Goal: Obtain resource: Download file/media

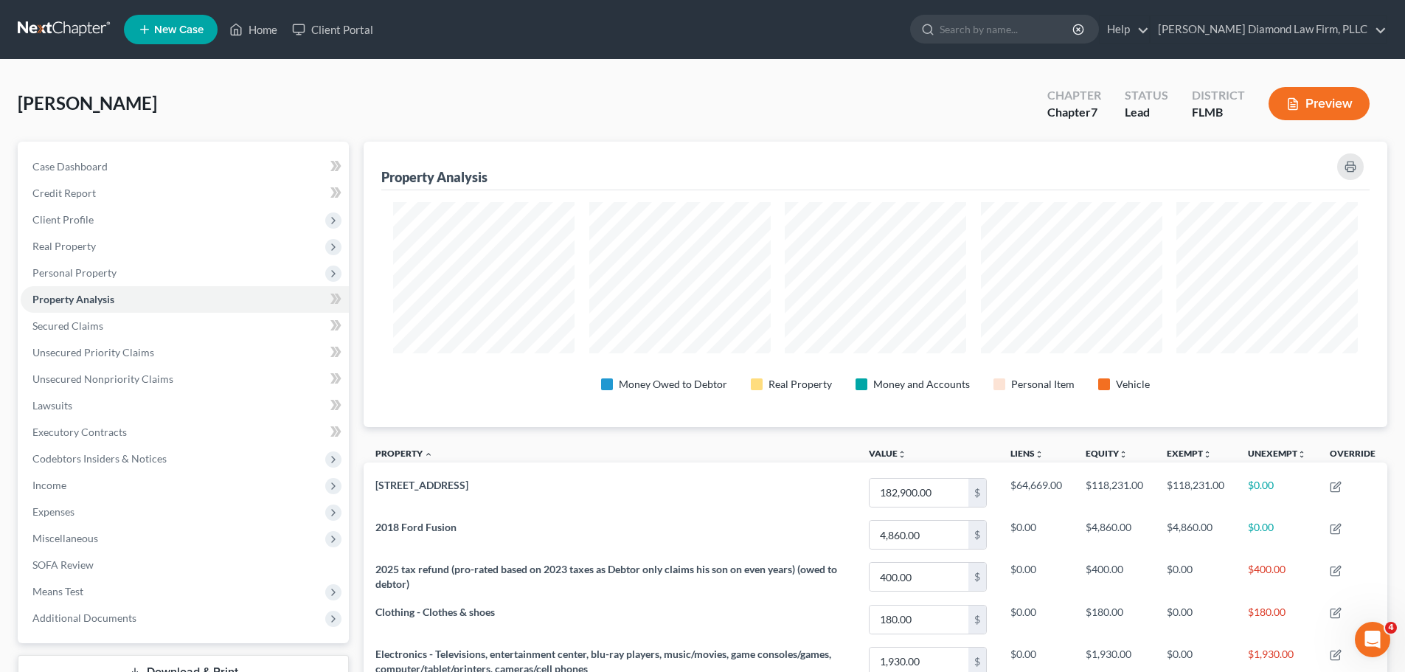
click at [30, 23] on link at bounding box center [65, 29] width 94 height 27
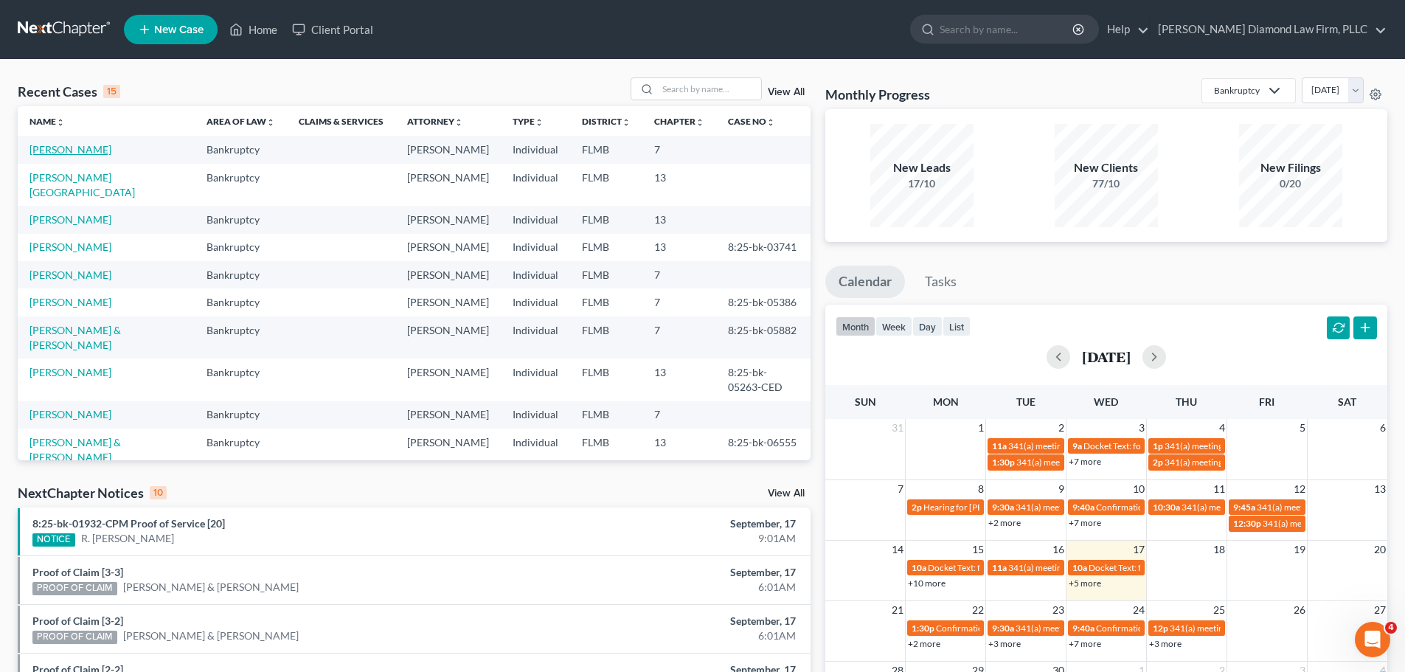
click at [55, 148] on link "[PERSON_NAME]" at bounding box center [71, 149] width 82 height 13
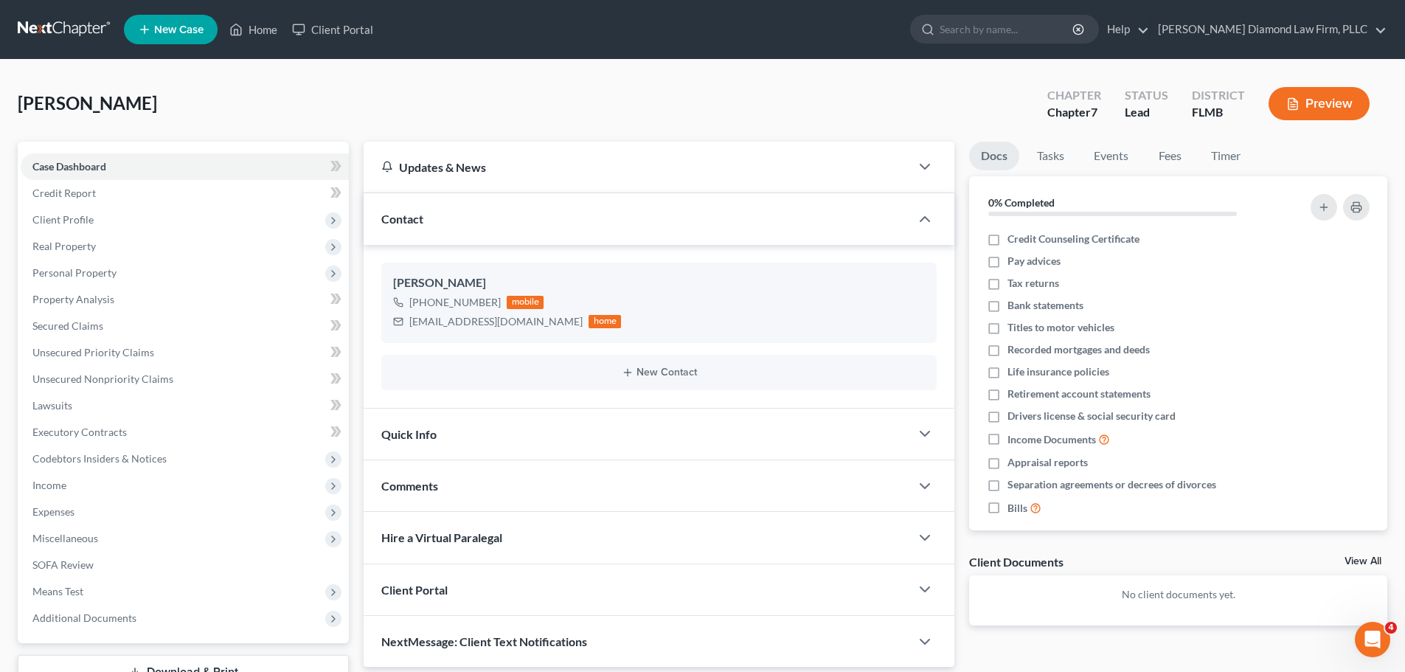
click at [52, 21] on link at bounding box center [65, 29] width 94 height 27
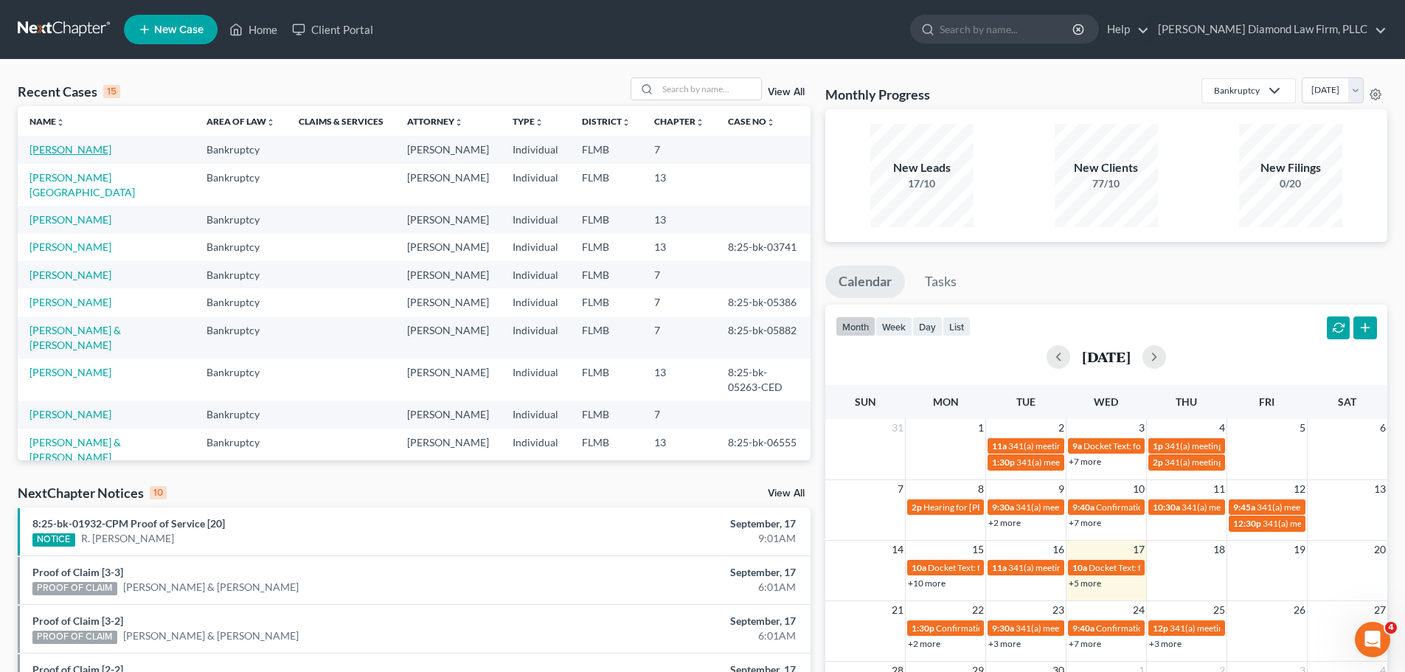
click at [40, 145] on link "[PERSON_NAME]" at bounding box center [71, 149] width 82 height 13
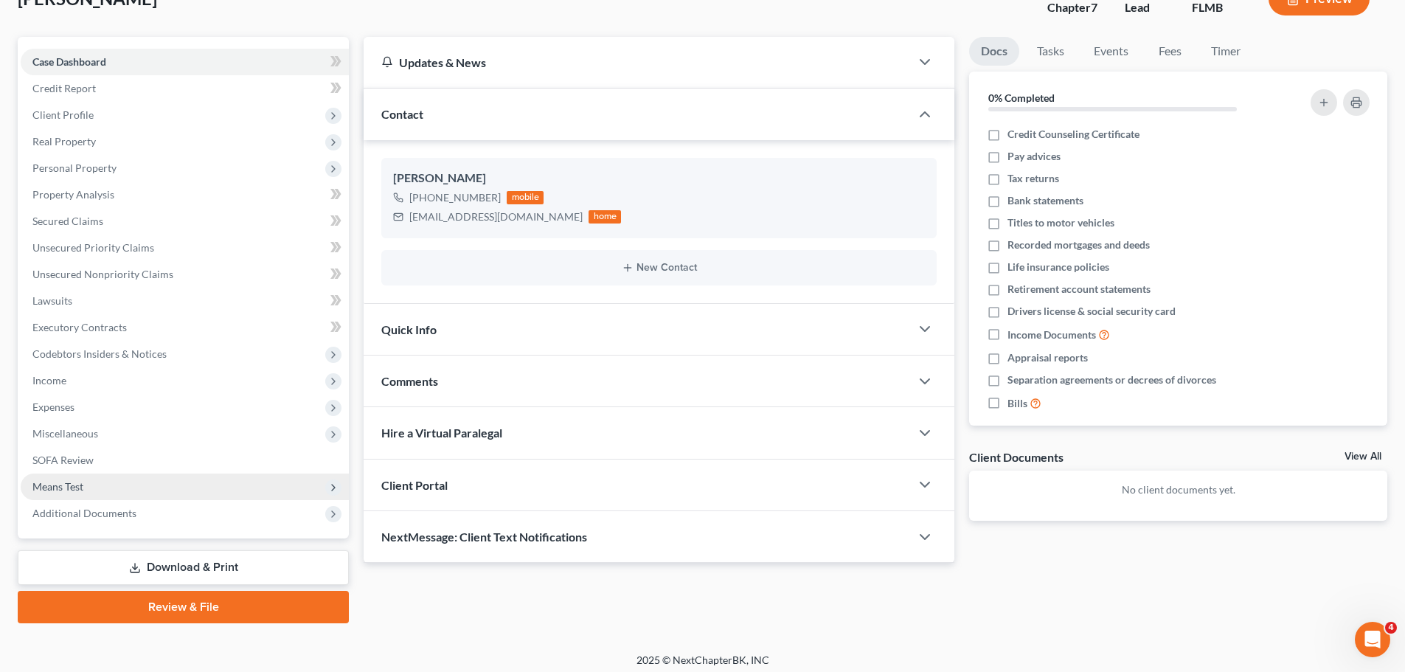
scroll to position [112, 0]
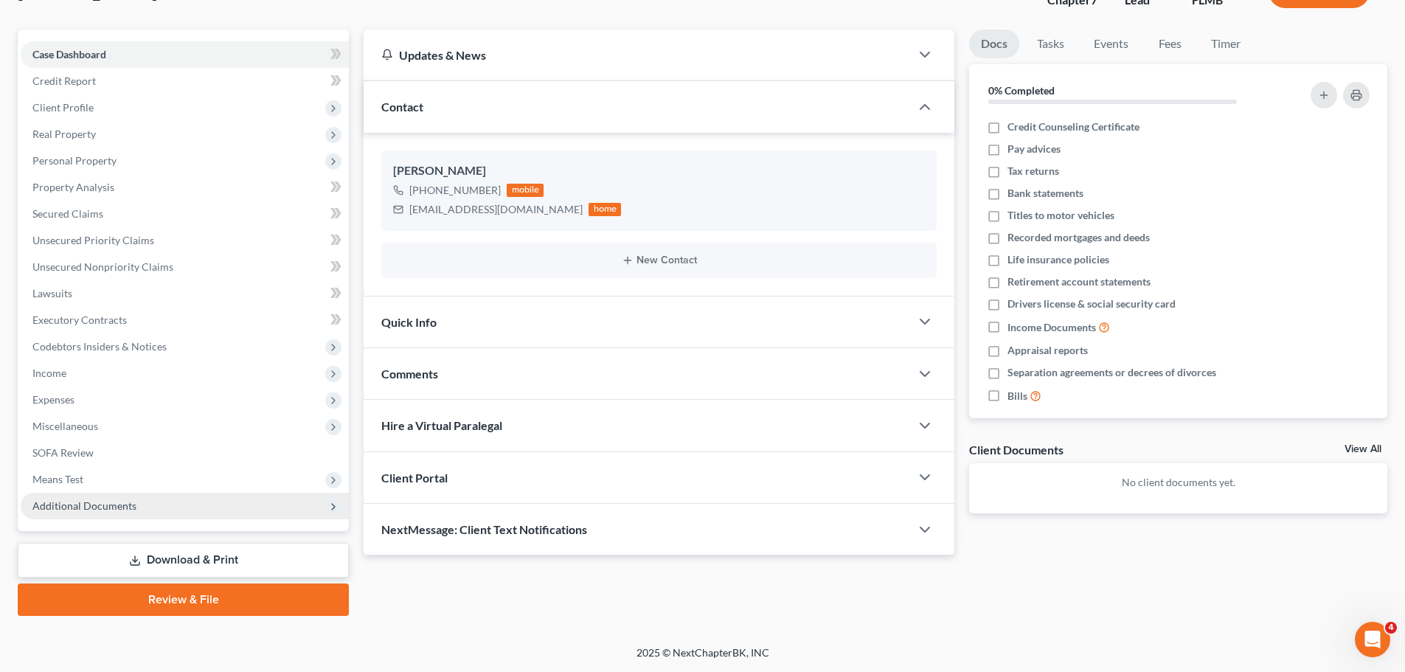
click at [131, 507] on span "Additional Documents" at bounding box center [84, 505] width 104 height 13
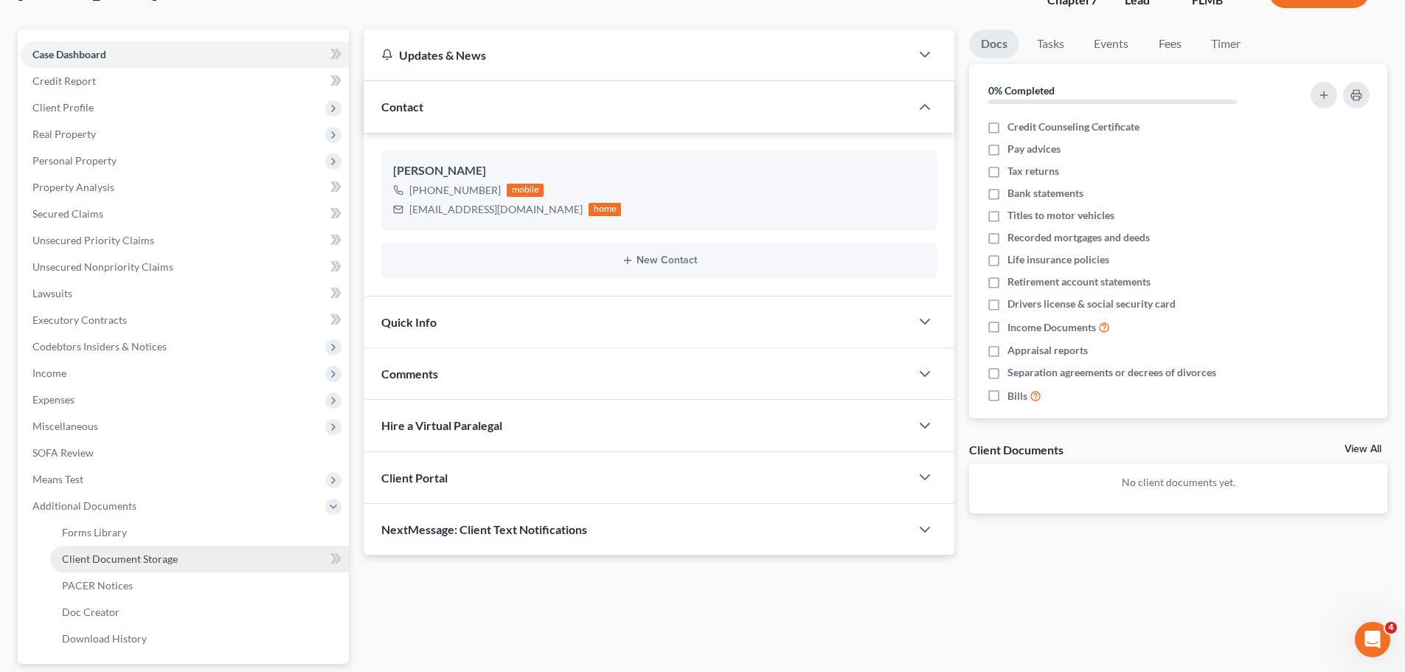
click at [131, 559] on span "Client Document Storage" at bounding box center [120, 558] width 116 height 13
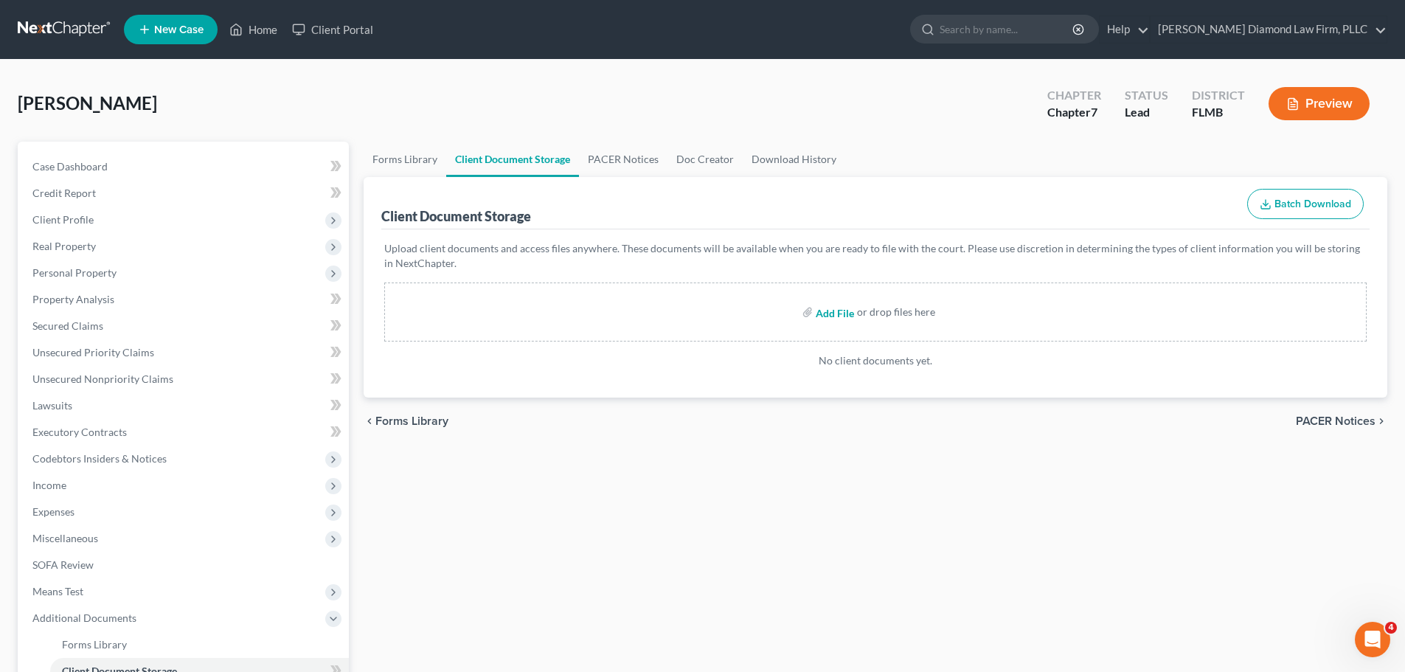
click at [839, 318] on input "file" at bounding box center [833, 312] width 35 height 27
type input "C:\fakepath\CCC.pdf"
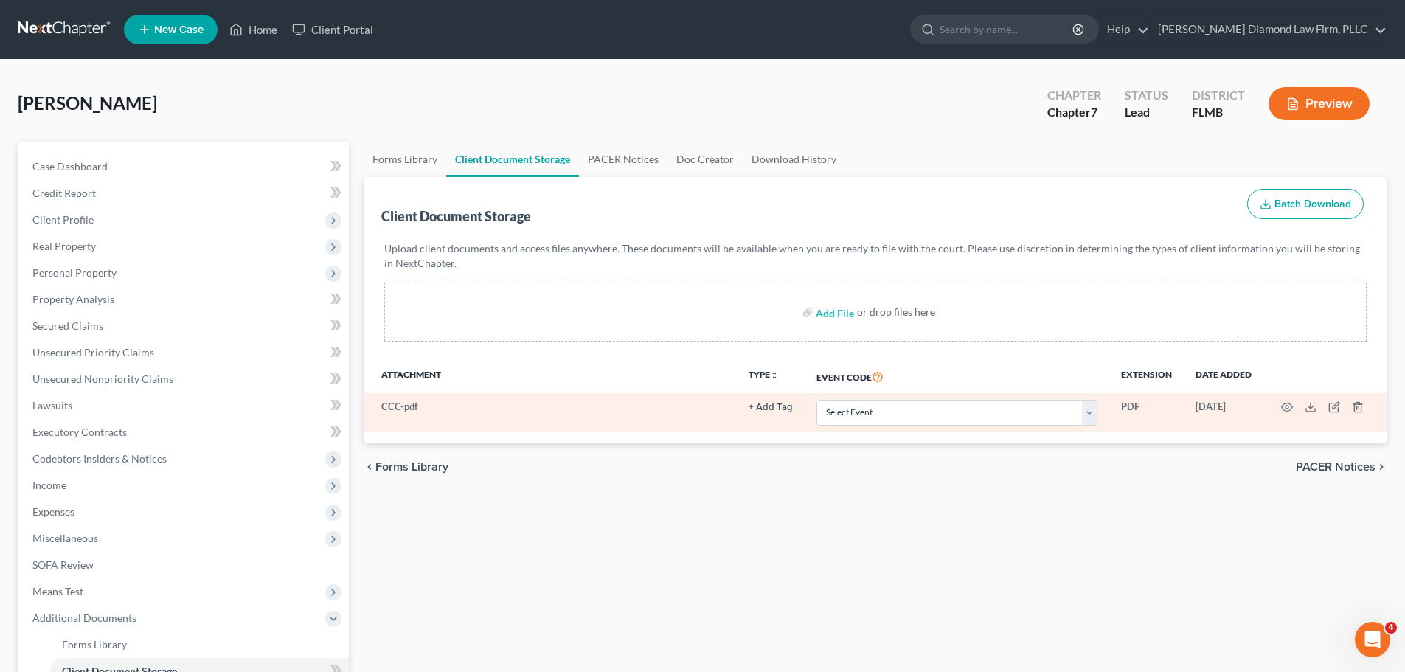
click at [871, 429] on td "Select Event 20 Largest Unsecured Creditors Amended Chapter 13 Plan Amended Cre…" at bounding box center [957, 412] width 305 height 38
click at [871, 417] on select "Select Event 20 Largest Unsecured Creditors Amended Chapter 13 Plan Amended Cre…" at bounding box center [957, 413] width 281 height 26
select select "9"
click at [817, 400] on select "Select Event 20 Largest Unsecured Creditors Amended Chapter 13 Plan Amended Cre…" at bounding box center [957, 413] width 281 height 26
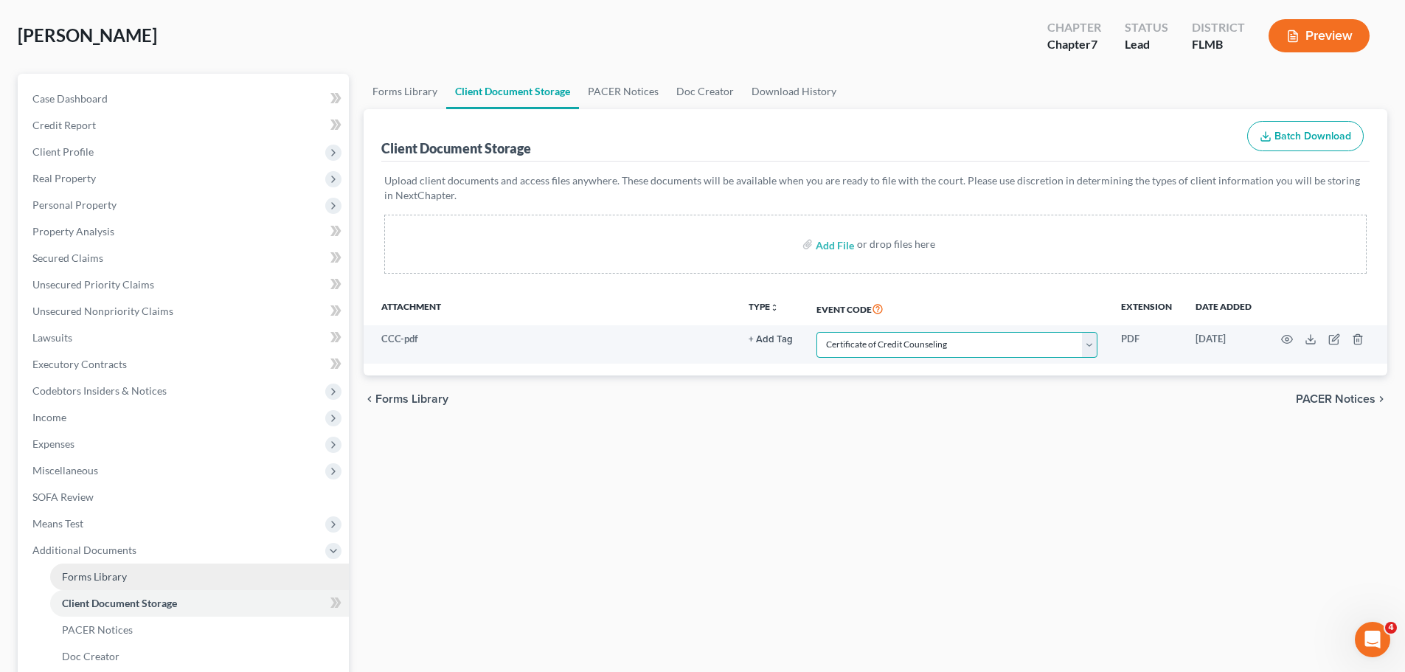
scroll to position [245, 0]
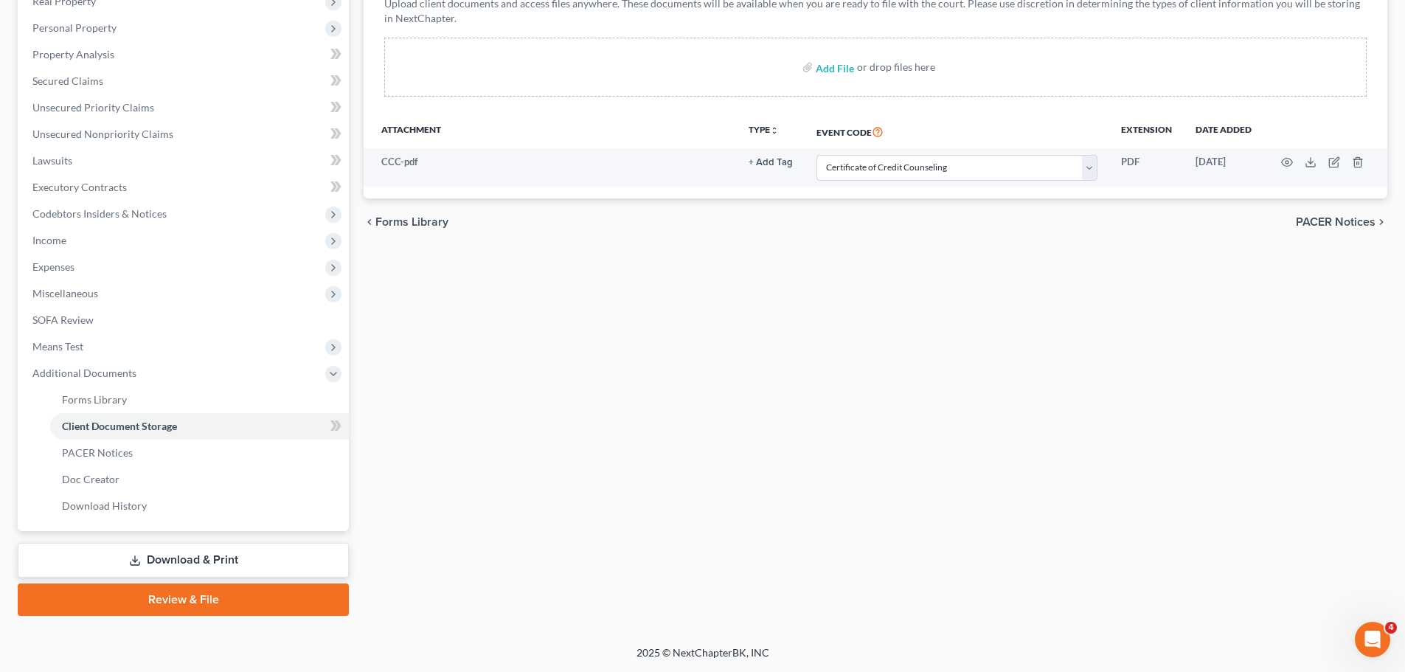
click at [129, 548] on link "Download & Print" at bounding box center [183, 560] width 331 height 35
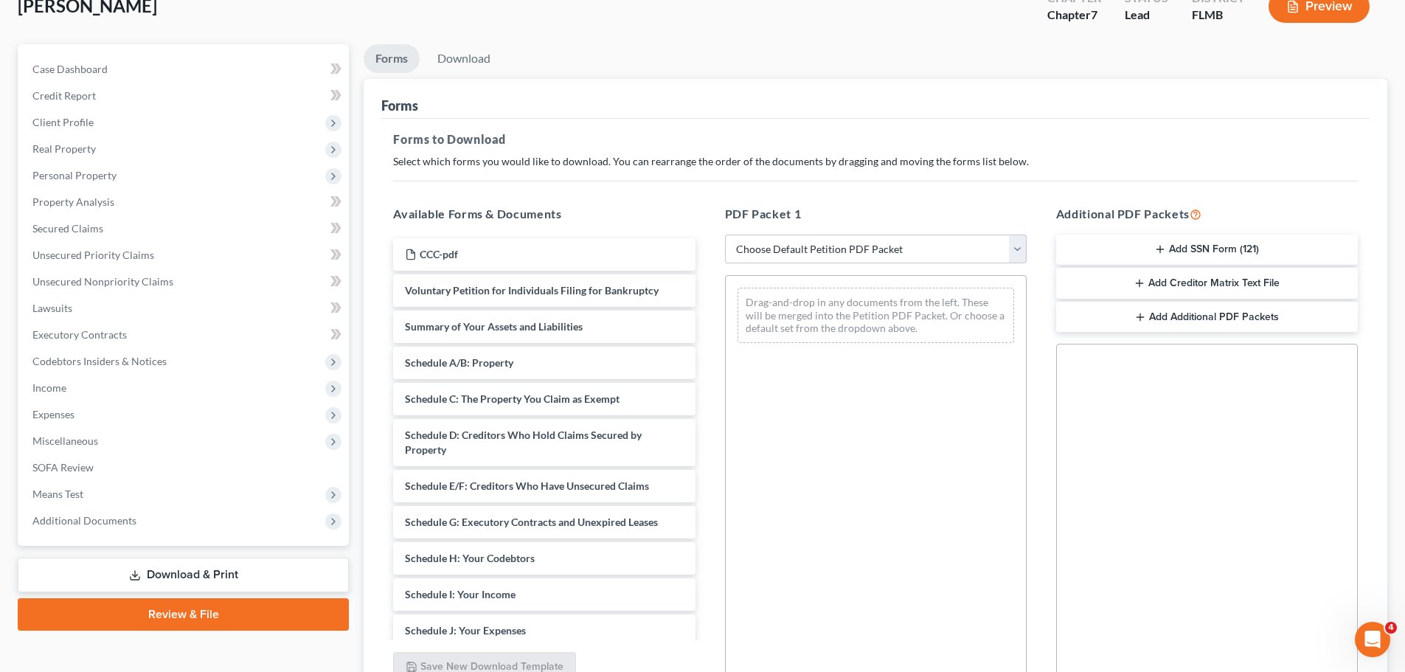
scroll to position [148, 0]
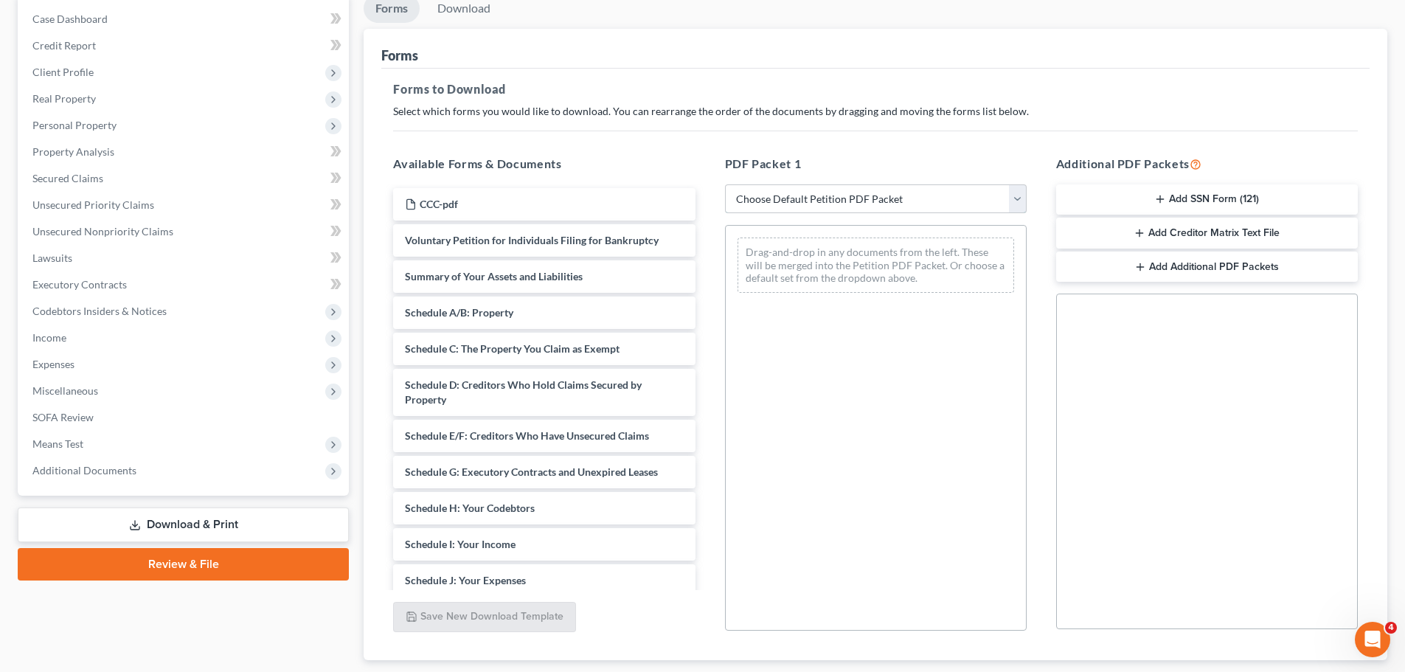
click at [813, 189] on select "Choose Default Petition PDF Packet Complete Bankruptcy Petition (all forms and …" at bounding box center [876, 199] width 302 height 30
select select "0"
click at [725, 184] on select "Choose Default Petition PDF Packet Complete Bankruptcy Petition (all forms and …" at bounding box center [876, 199] width 302 height 30
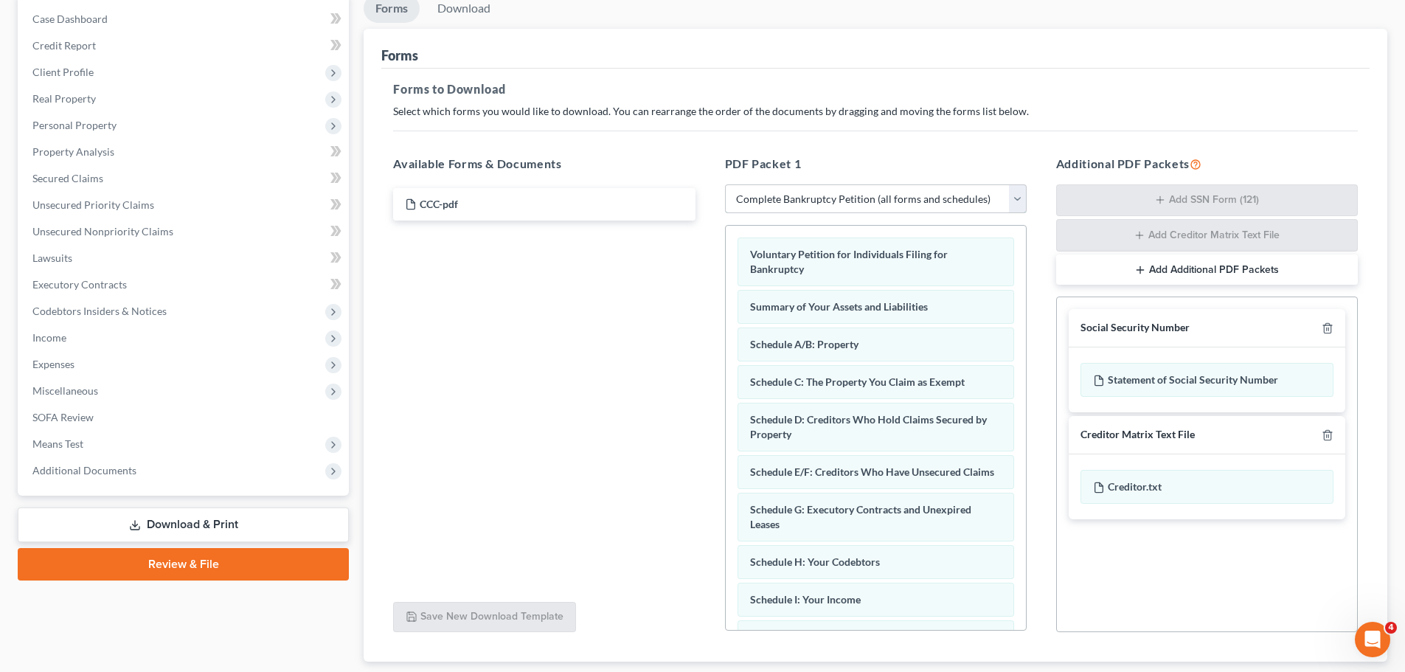
click at [794, 207] on select "Choose Default Petition PDF Packet Complete Bankruptcy Petition (all forms and …" at bounding box center [876, 199] width 302 height 30
click at [783, 201] on select "Choose Default Petition PDF Packet Complete Bankruptcy Petition (all forms and …" at bounding box center [876, 199] width 302 height 30
select select
click at [725, 184] on select "Choose Default Petition PDF Packet Complete Bankruptcy Petition (all forms and …" at bounding box center [876, 199] width 302 height 30
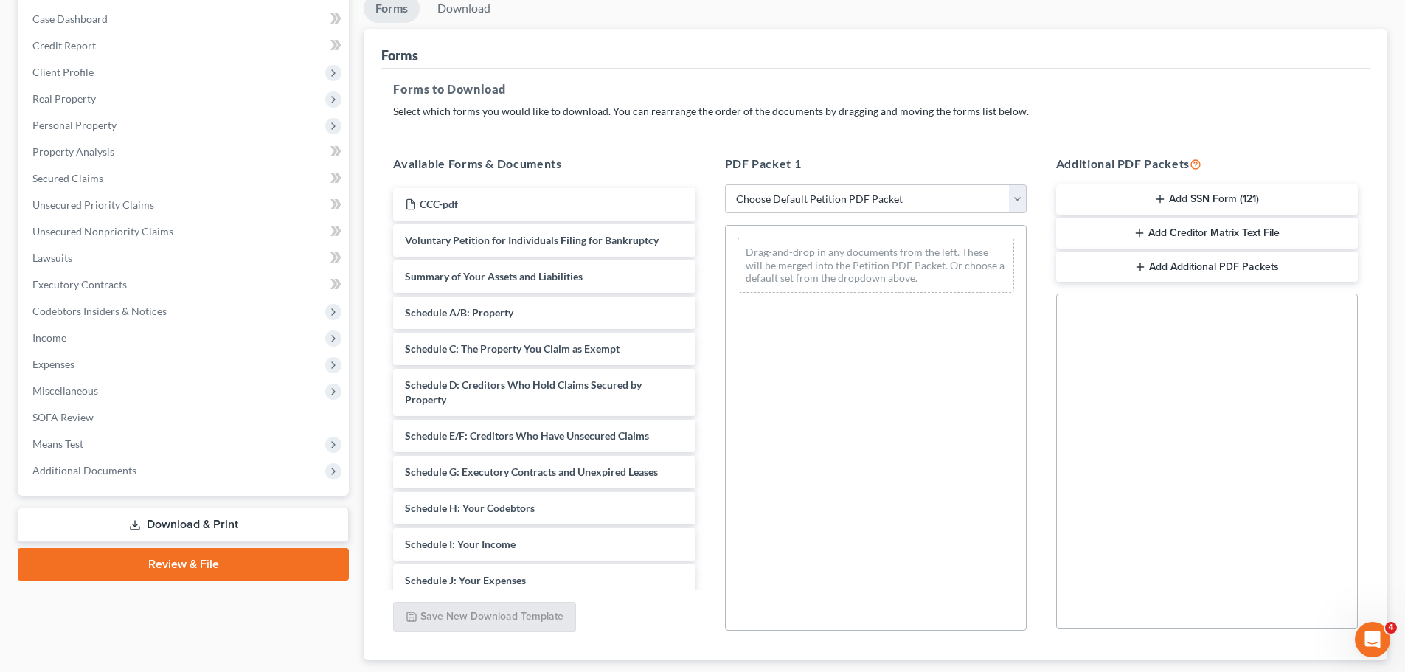
click at [1131, 195] on button "Add SSN Form (121)" at bounding box center [1207, 199] width 302 height 31
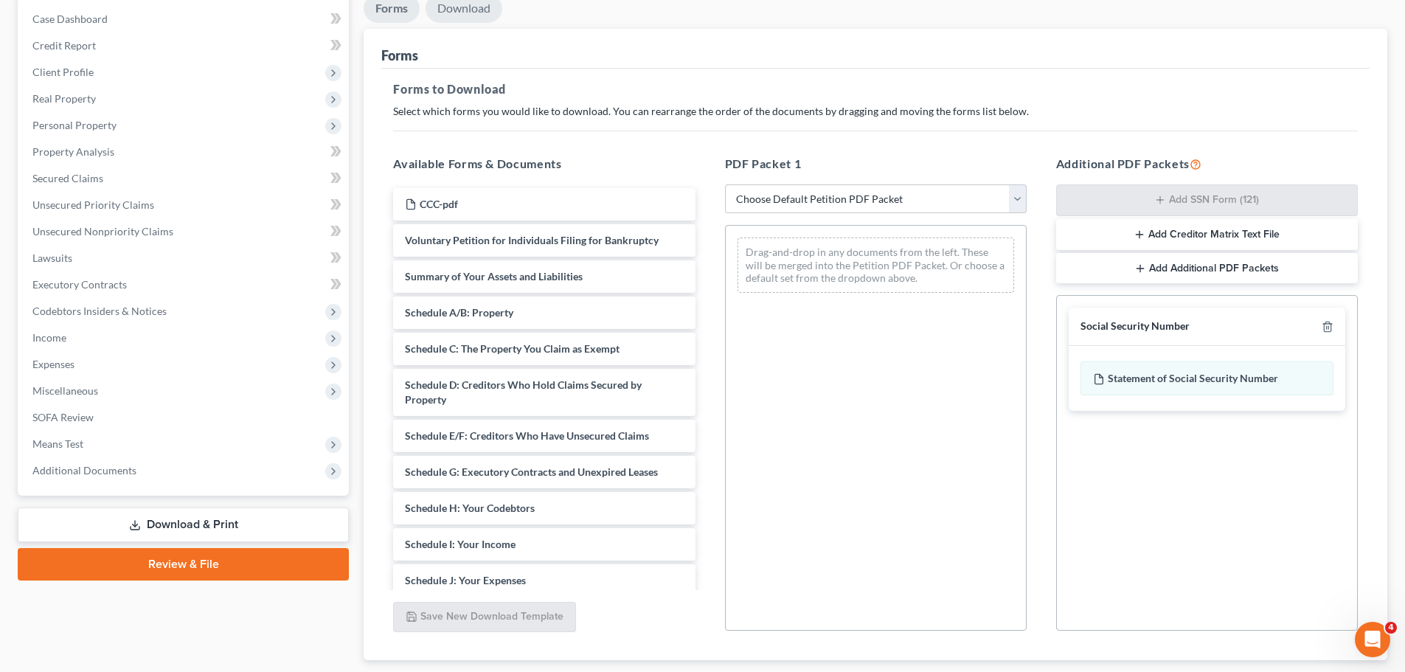
click at [462, 22] on link "Download" at bounding box center [464, 8] width 77 height 29
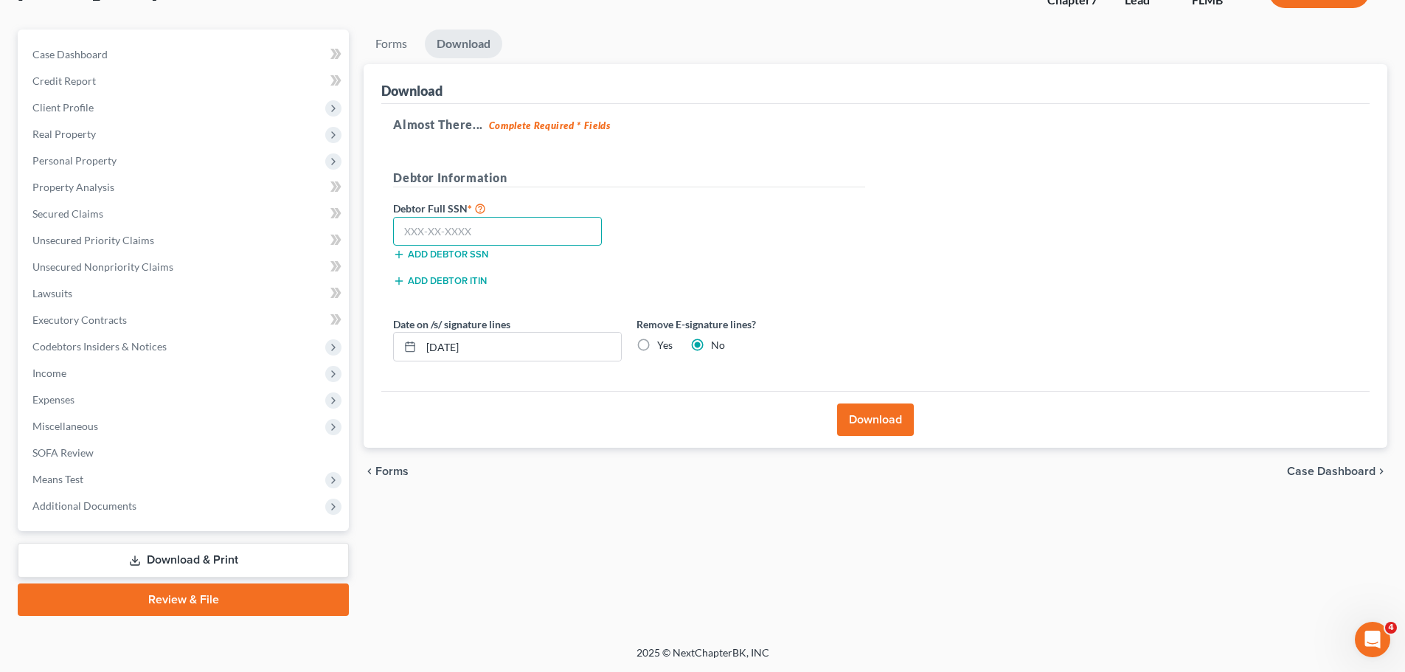
click at [459, 232] on input "text" at bounding box center [497, 232] width 209 height 30
click at [457, 230] on input "text" at bounding box center [497, 232] width 209 height 30
type input "278-84-7587"
click at [881, 417] on button "Download" at bounding box center [875, 419] width 77 height 32
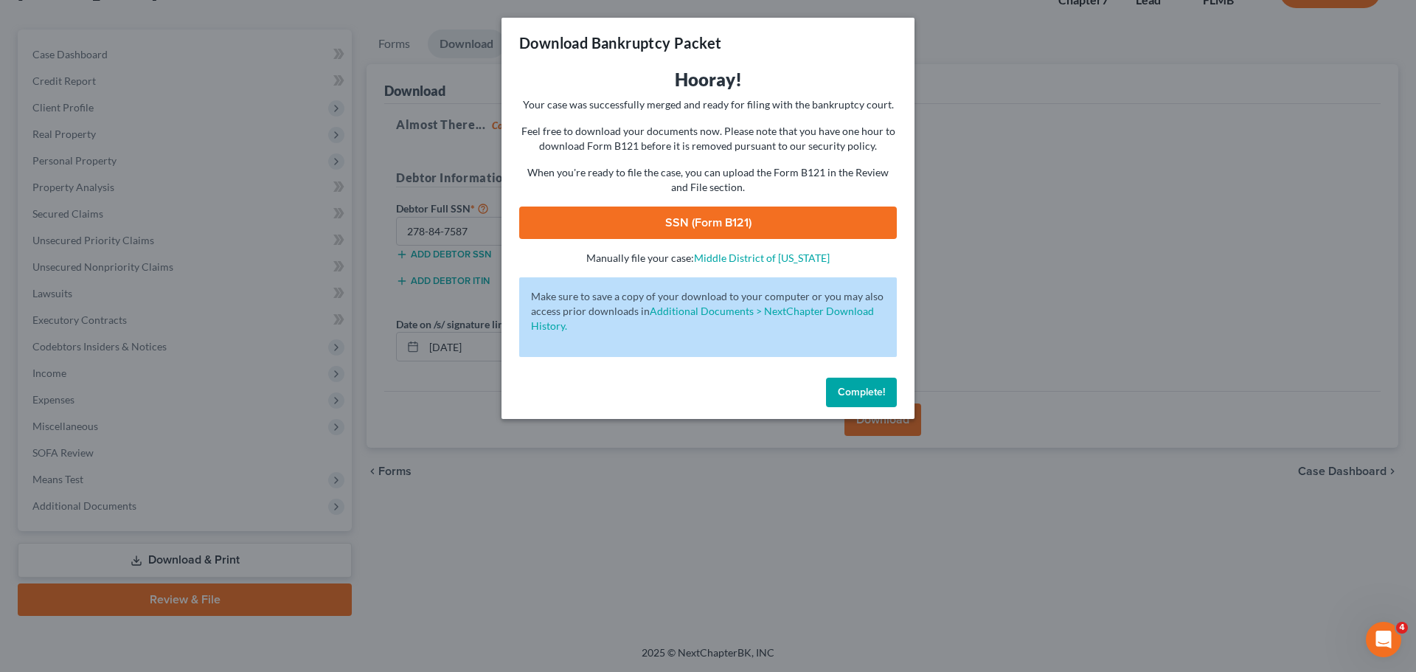
click at [682, 220] on link "SSN (Form B121)" at bounding box center [708, 223] width 378 height 32
drag, startPoint x: 881, startPoint y: 392, endPoint x: 752, endPoint y: 280, distance: 169.9
click at [881, 392] on span "Complete!" at bounding box center [861, 392] width 47 height 13
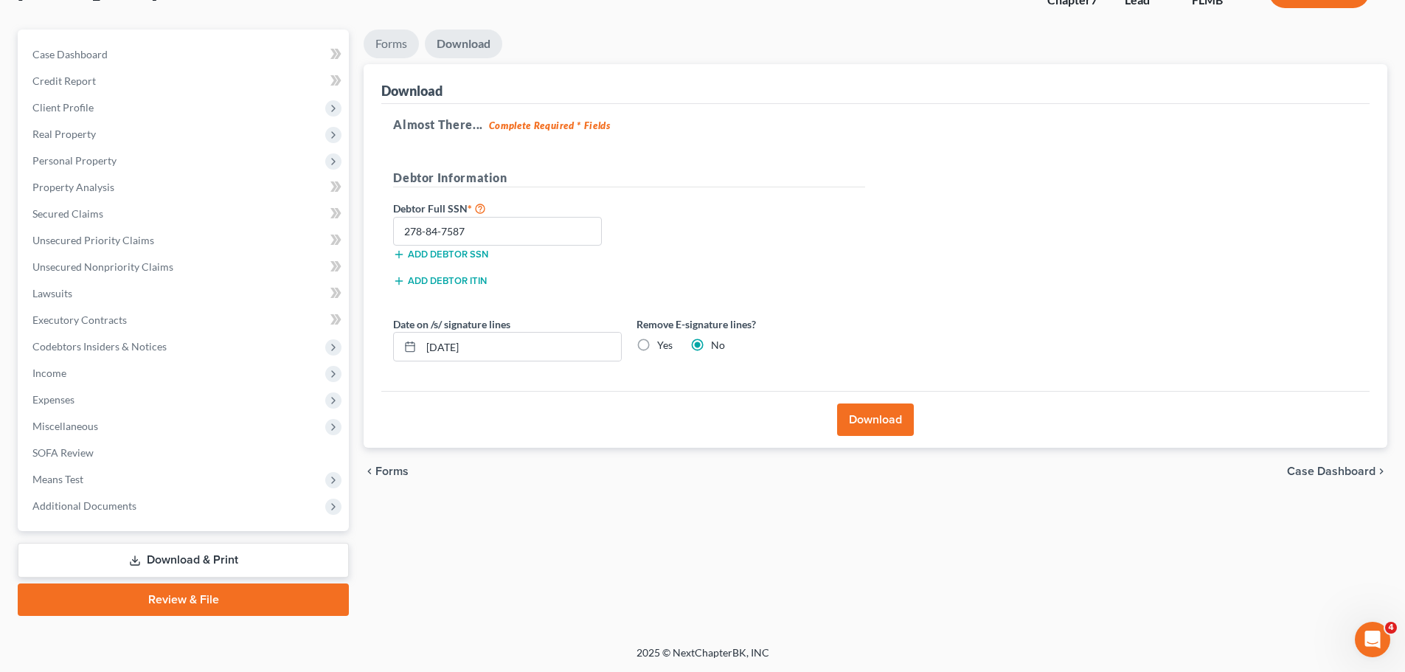
click at [397, 49] on link "Forms" at bounding box center [391, 44] width 55 height 29
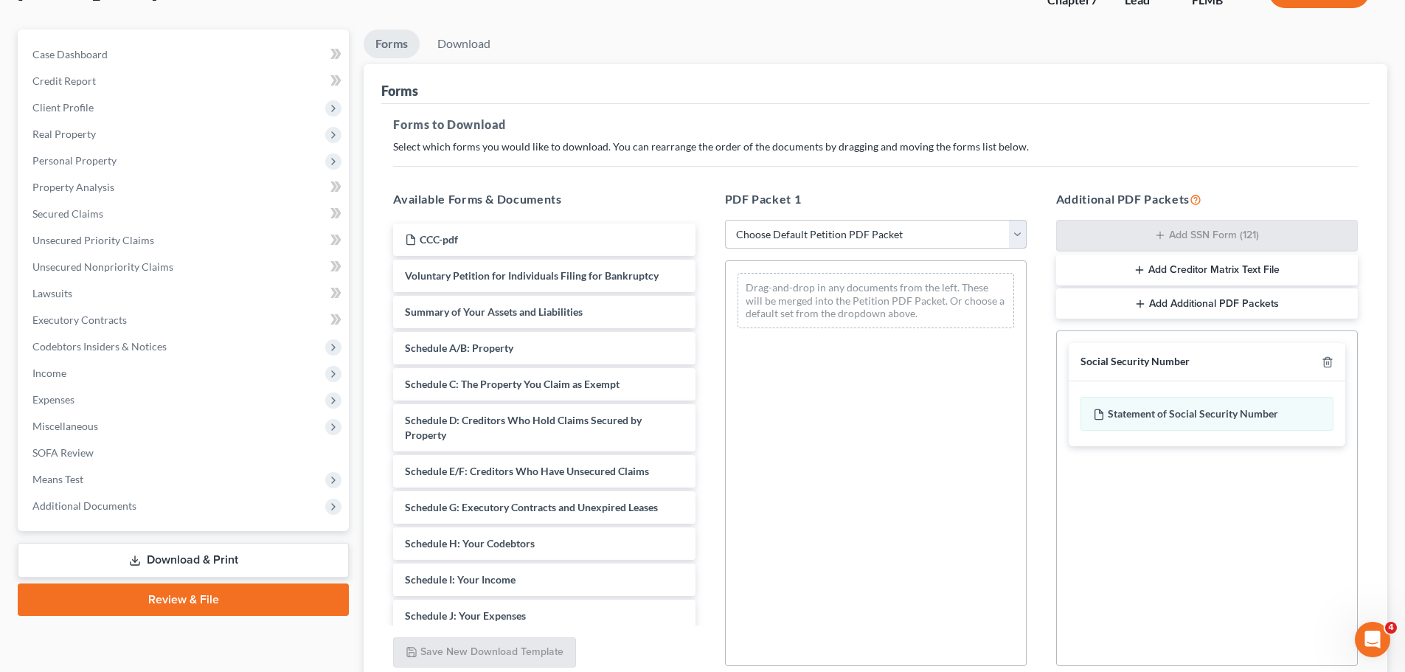
click at [824, 233] on select "Choose Default Petition PDF Packet Complete Bankruptcy Petition (all forms and …" at bounding box center [876, 235] width 302 height 30
click at [725, 220] on select "Choose Default Petition PDF Packet Complete Bankruptcy Petition (all forms and …" at bounding box center [876, 235] width 302 height 30
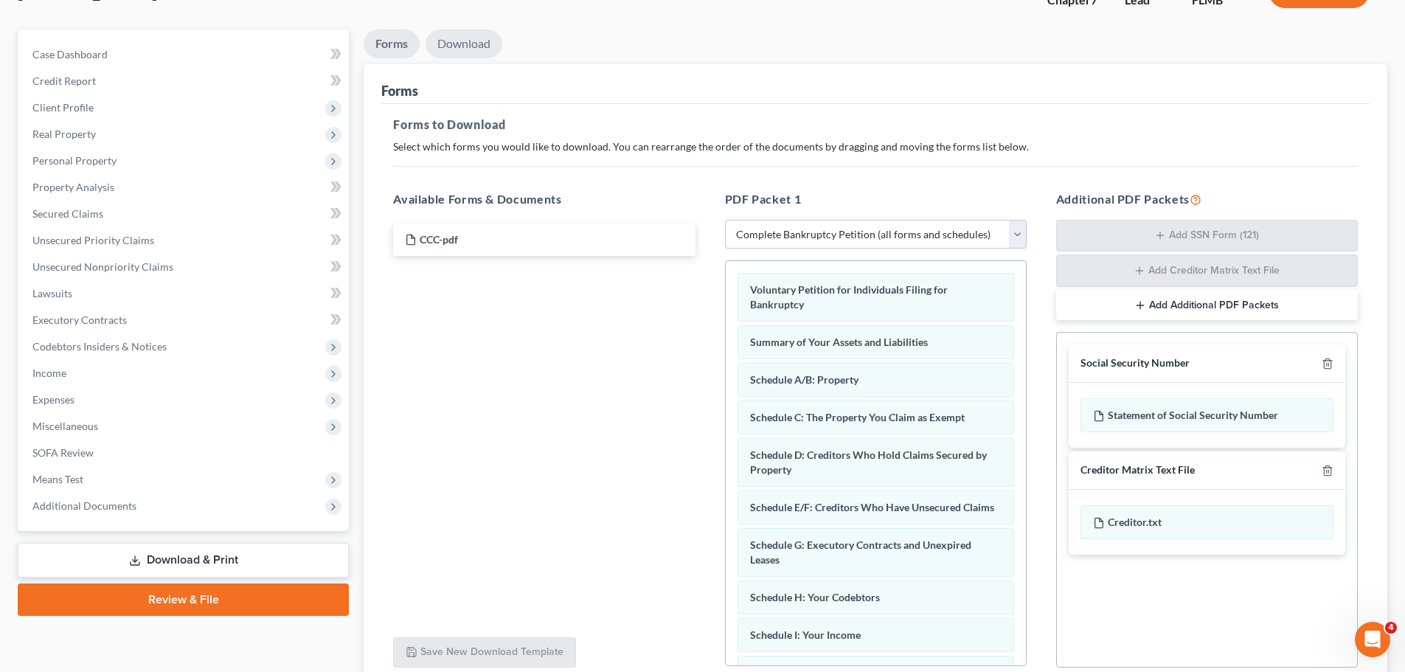
click at [444, 52] on link "Download" at bounding box center [464, 44] width 77 height 29
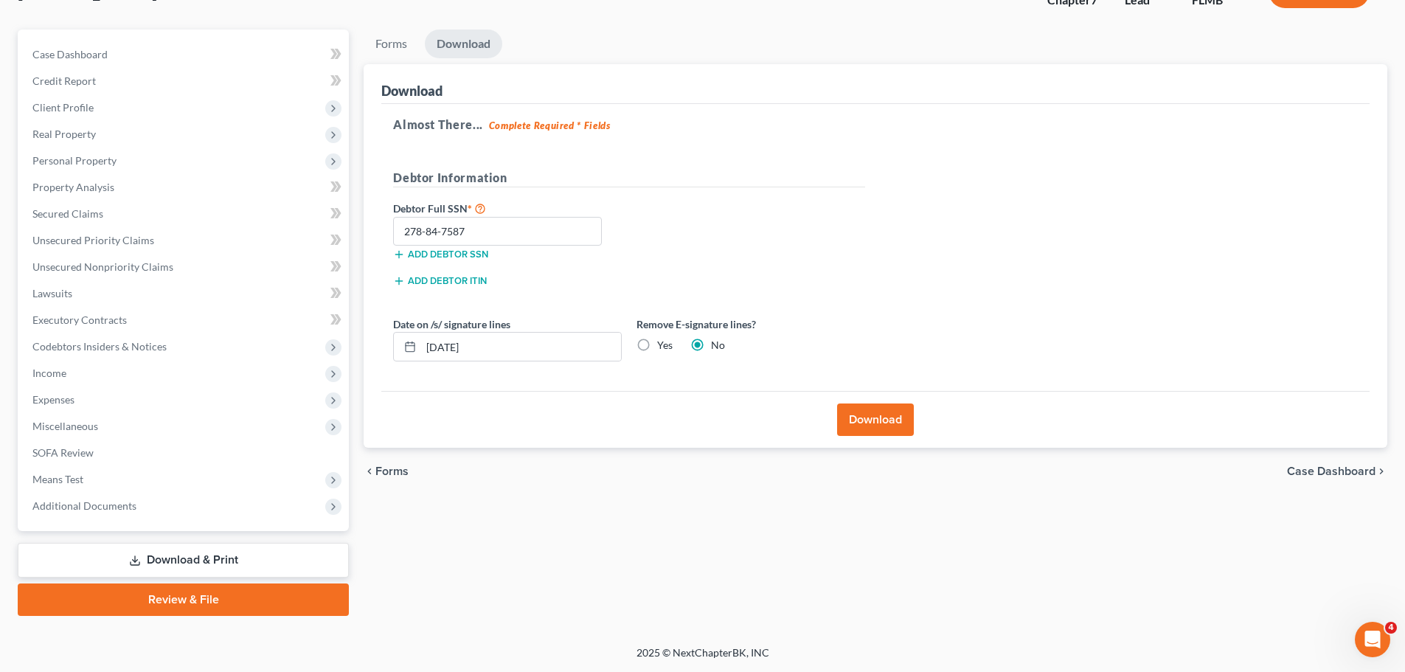
click at [865, 409] on button "Download" at bounding box center [875, 419] width 77 height 32
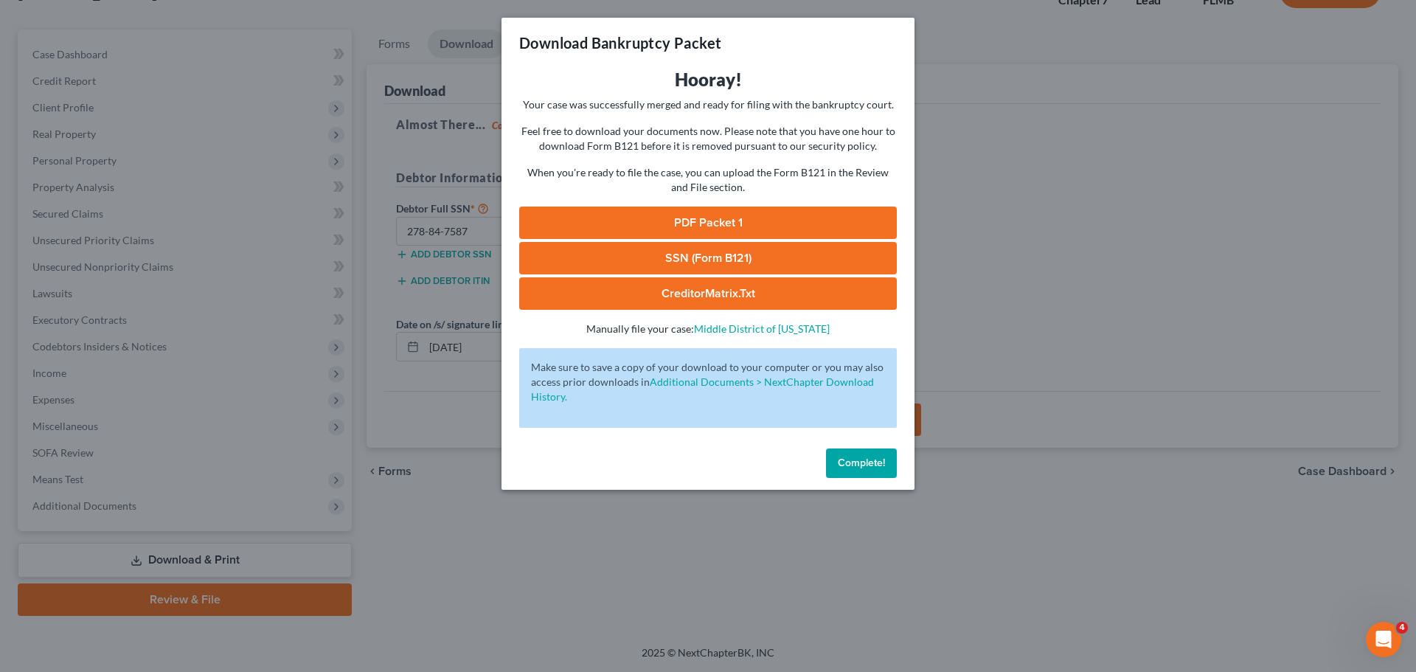
click at [776, 217] on link "PDF Packet 1" at bounding box center [708, 223] width 378 height 32
click at [888, 462] on button "Complete!" at bounding box center [861, 463] width 71 height 30
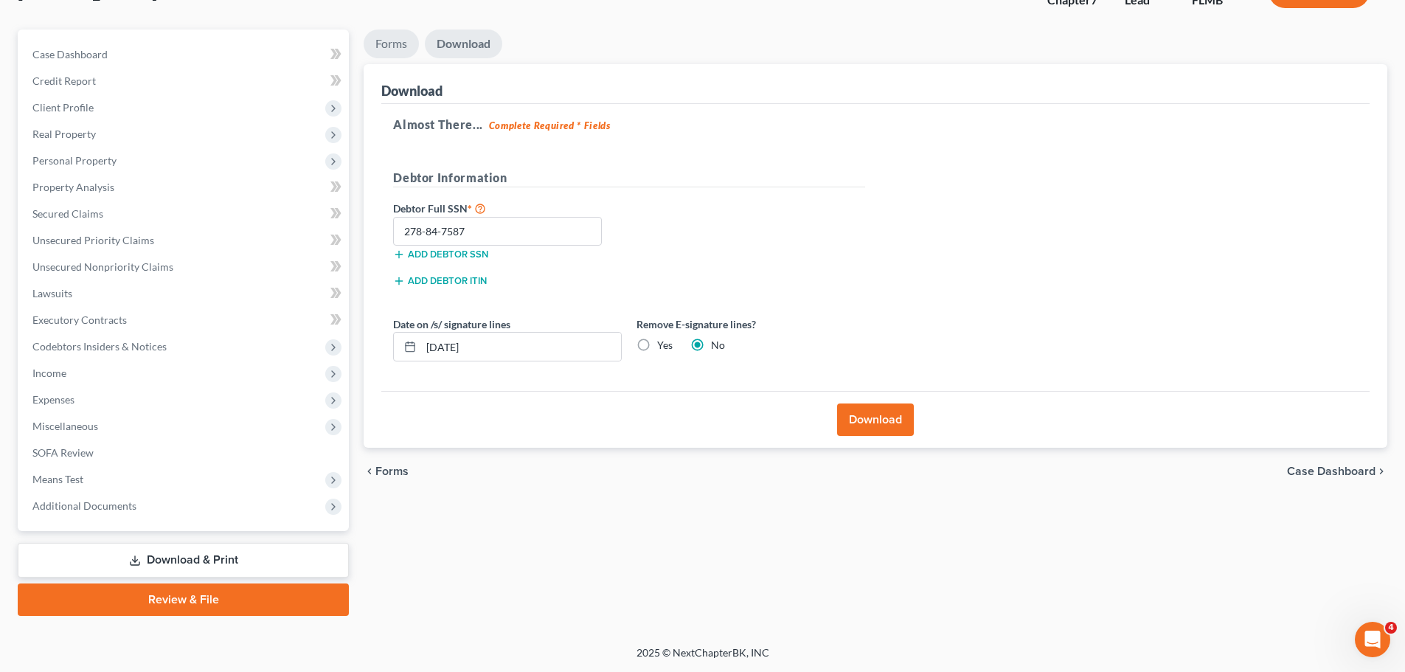
click at [384, 42] on link "Forms" at bounding box center [391, 44] width 55 height 29
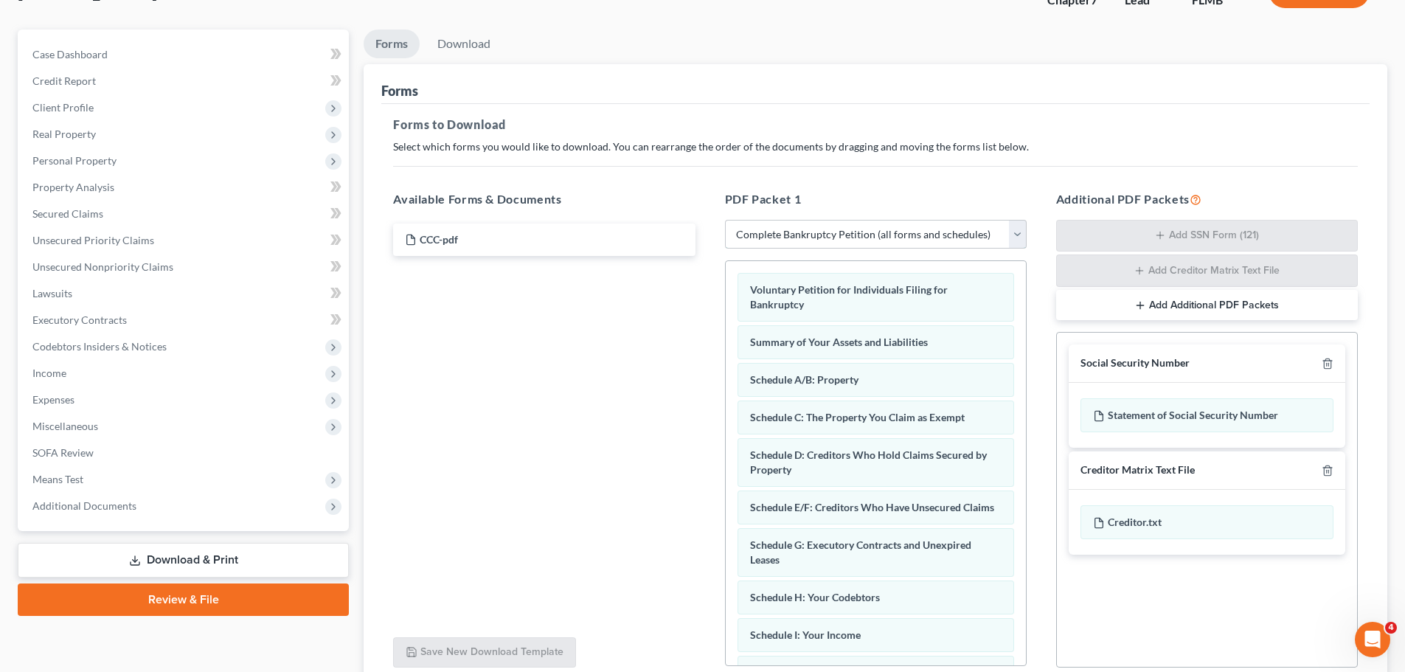
click at [805, 231] on select "Choose Default Petition PDF Packet Complete Bankruptcy Petition (all forms and …" at bounding box center [876, 235] width 302 height 30
select select "3"
click at [725, 220] on select "Choose Default Petition PDF Packet Complete Bankruptcy Petition (all forms and …" at bounding box center [876, 235] width 302 height 30
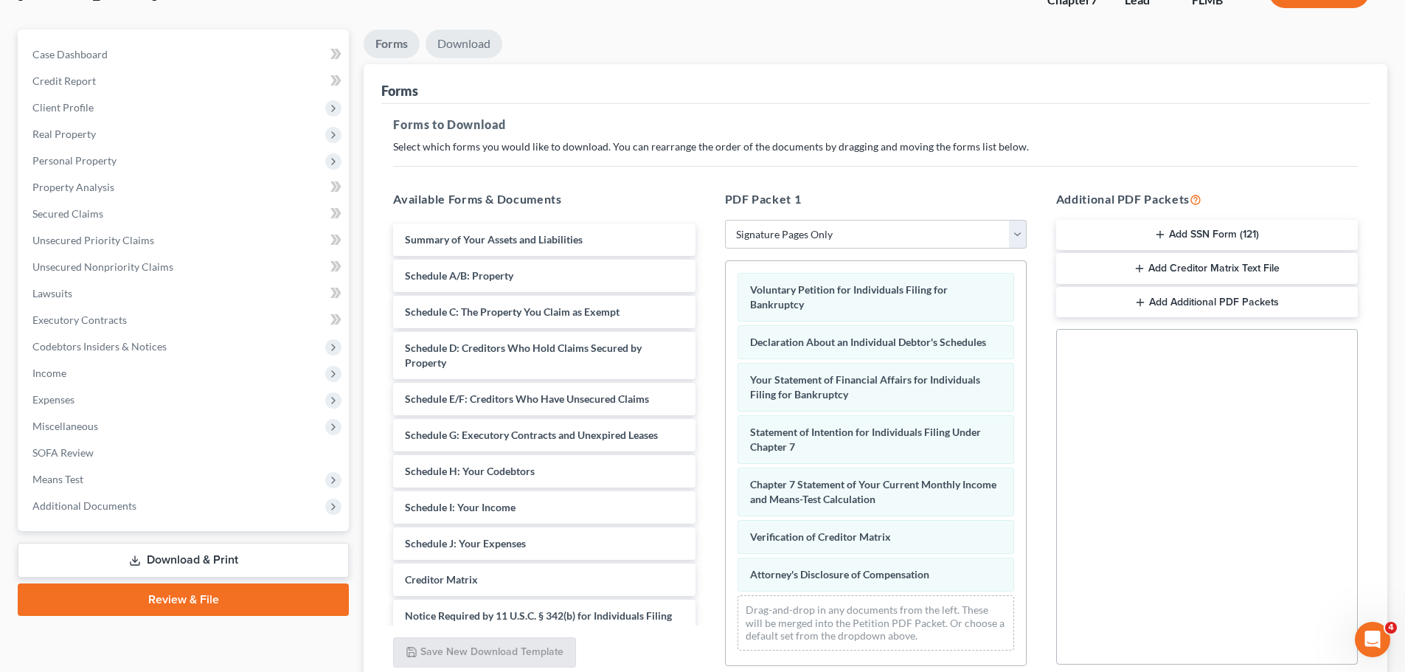
click at [467, 45] on link "Download" at bounding box center [464, 44] width 77 height 29
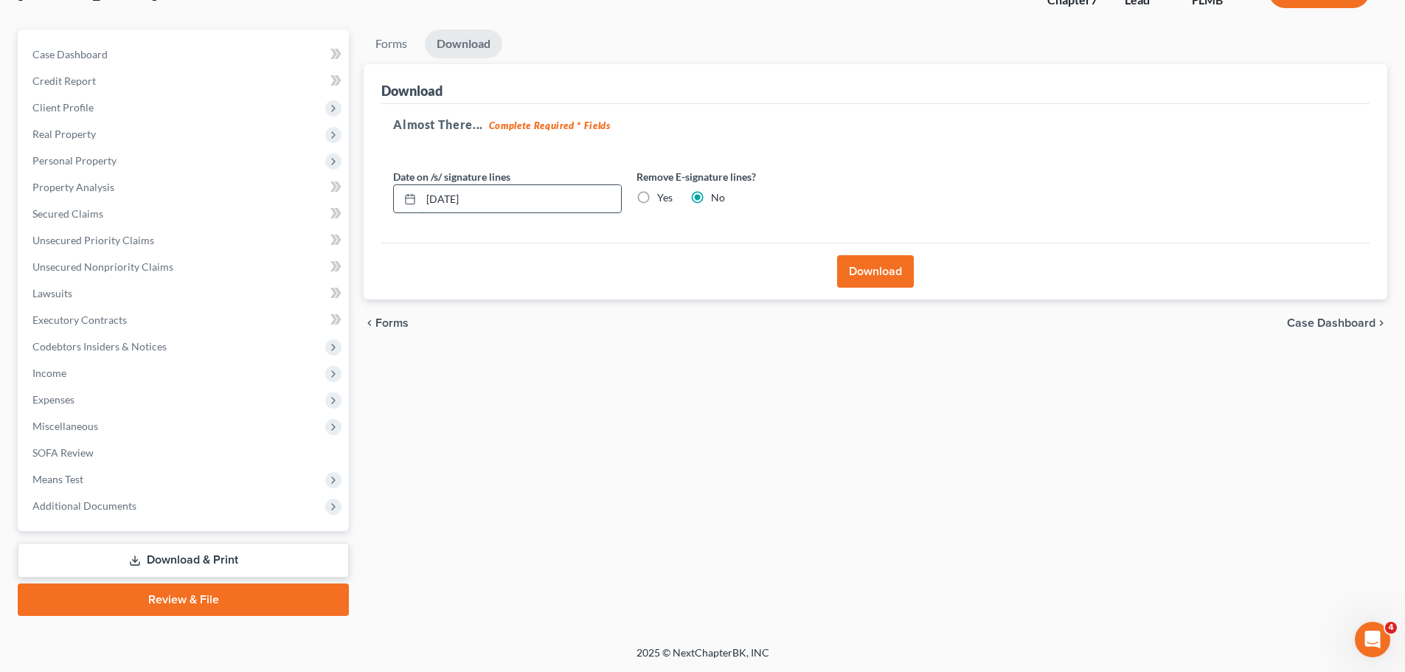
drag, startPoint x: 417, startPoint y: 206, endPoint x: 399, endPoint y: 207, distance: 18.5
click at [399, 207] on div "09/17/2025" at bounding box center [507, 199] width 229 height 30
click at [657, 195] on label "Yes" at bounding box center [664, 197] width 15 height 15
click at [663, 195] on input "Yes" at bounding box center [668, 195] width 10 height 10
radio input "true"
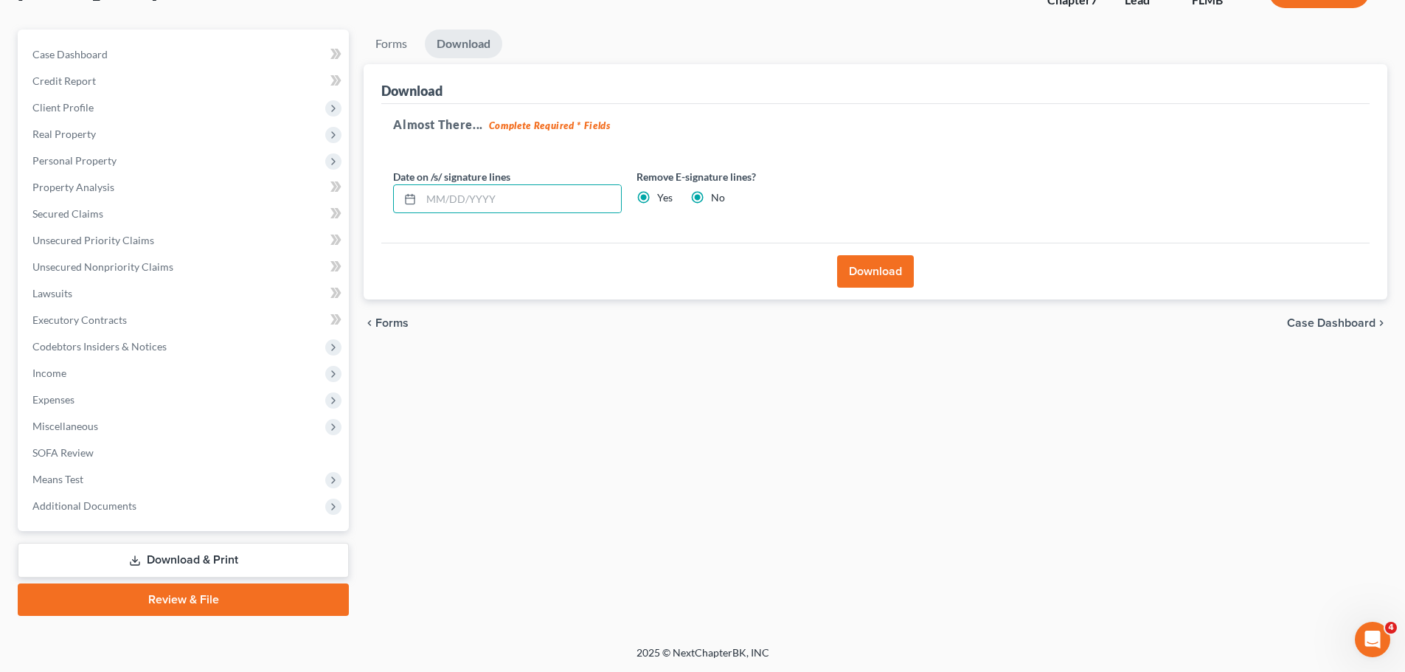
radio input "false"
click at [872, 266] on button "Download" at bounding box center [875, 271] width 77 height 32
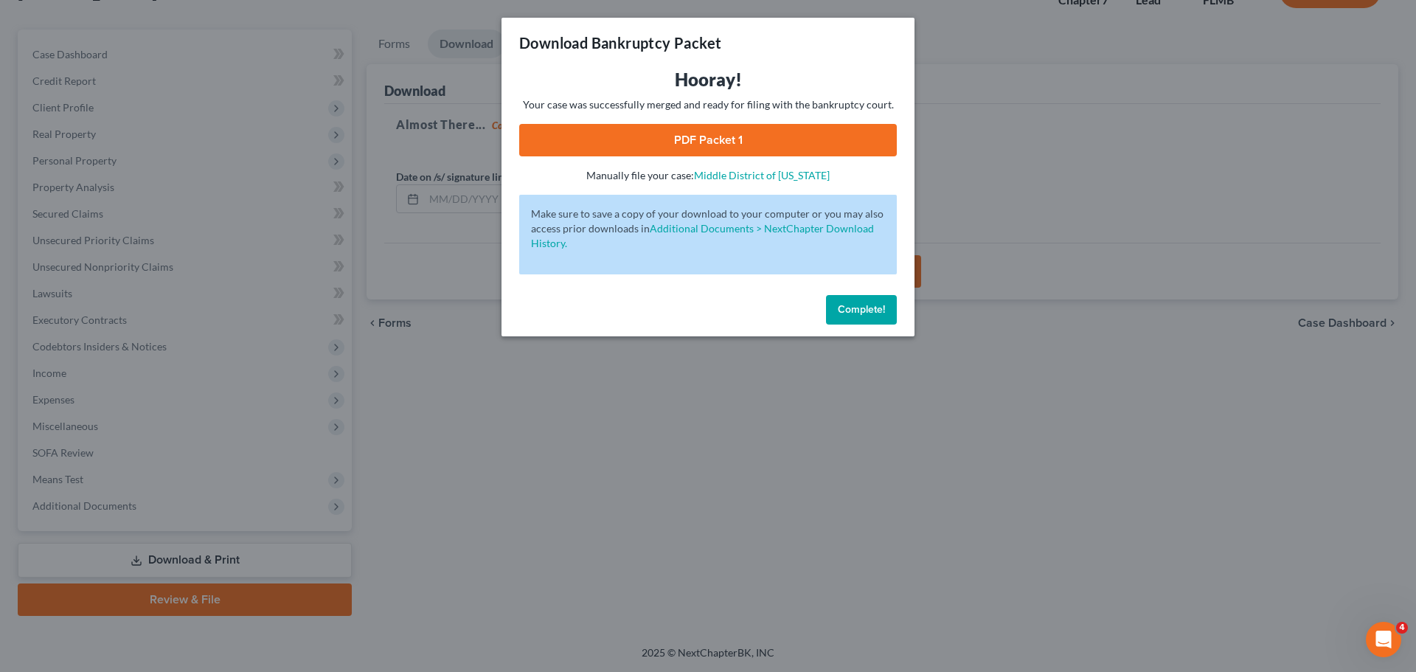
click at [730, 134] on link "PDF Packet 1" at bounding box center [708, 140] width 378 height 32
click at [867, 299] on button "Complete!" at bounding box center [861, 310] width 71 height 30
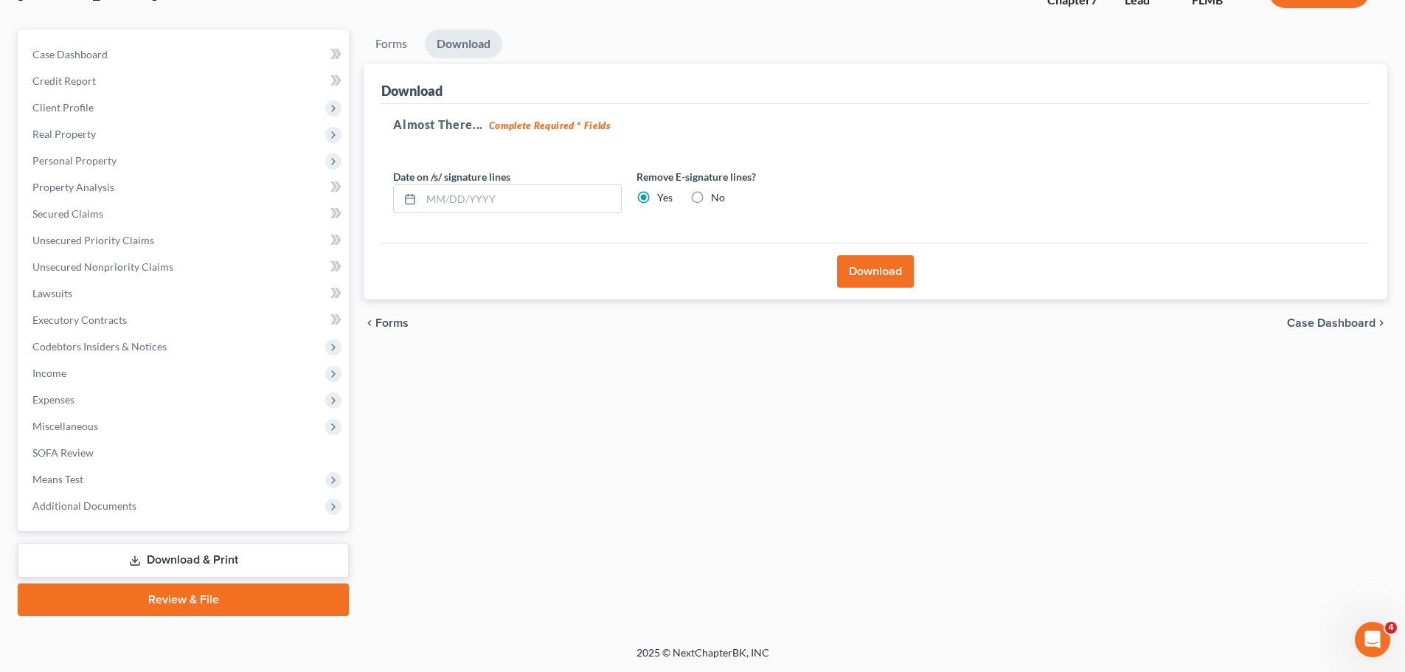
click at [134, 500] on span "Additional Documents" at bounding box center [185, 506] width 328 height 27
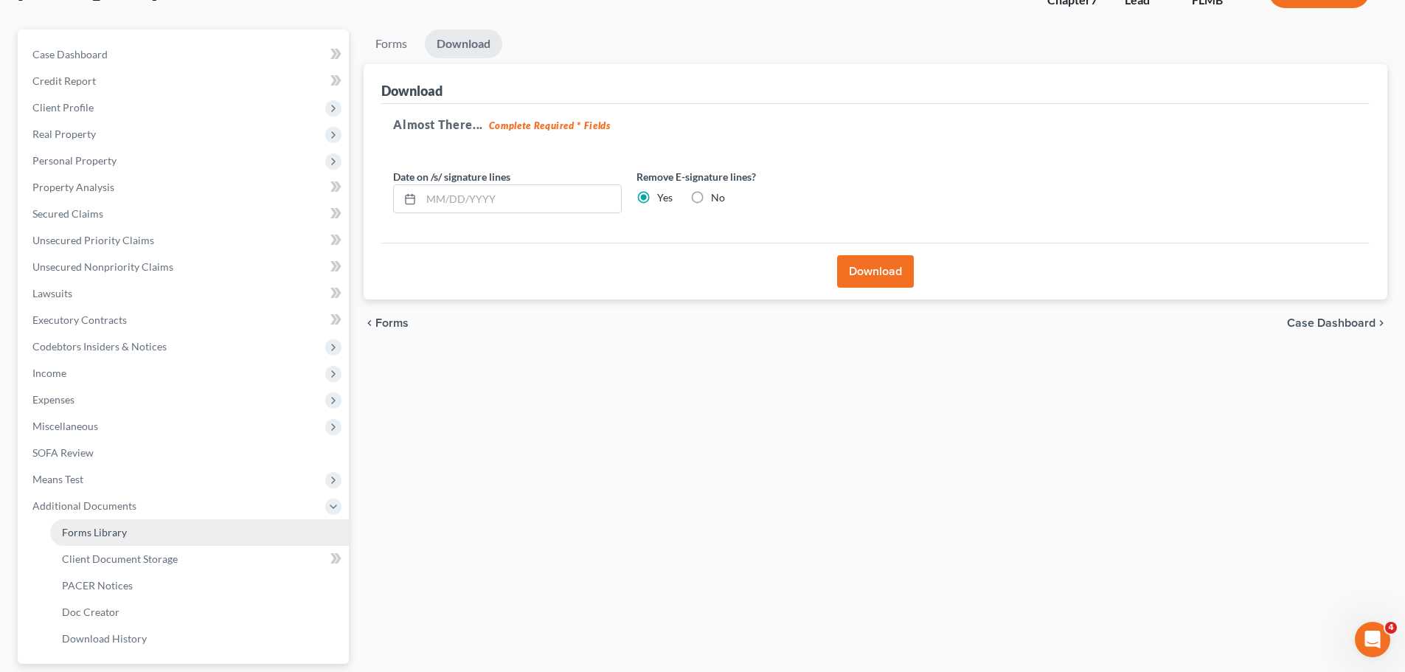
click at [149, 535] on link "Forms Library" at bounding box center [199, 532] width 299 height 27
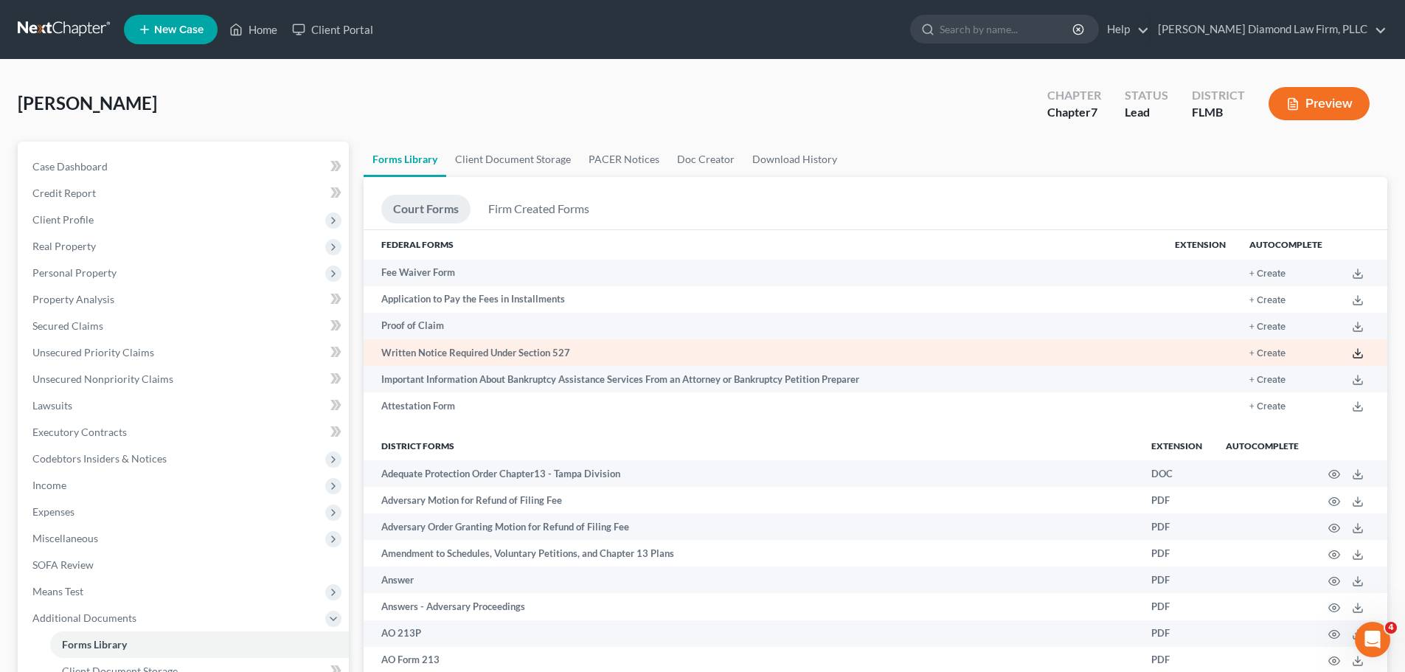
click at [1359, 349] on icon at bounding box center [1358, 353] width 12 height 12
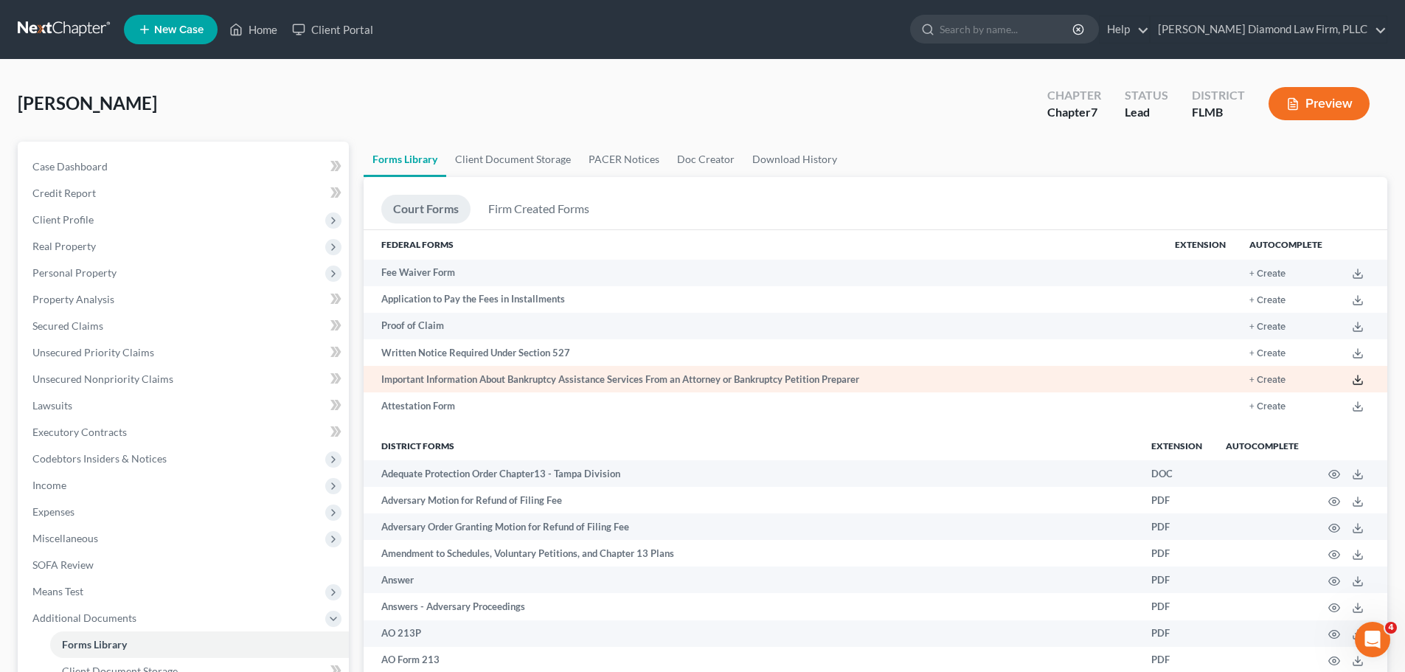
click at [1359, 378] on icon at bounding box center [1358, 380] width 12 height 12
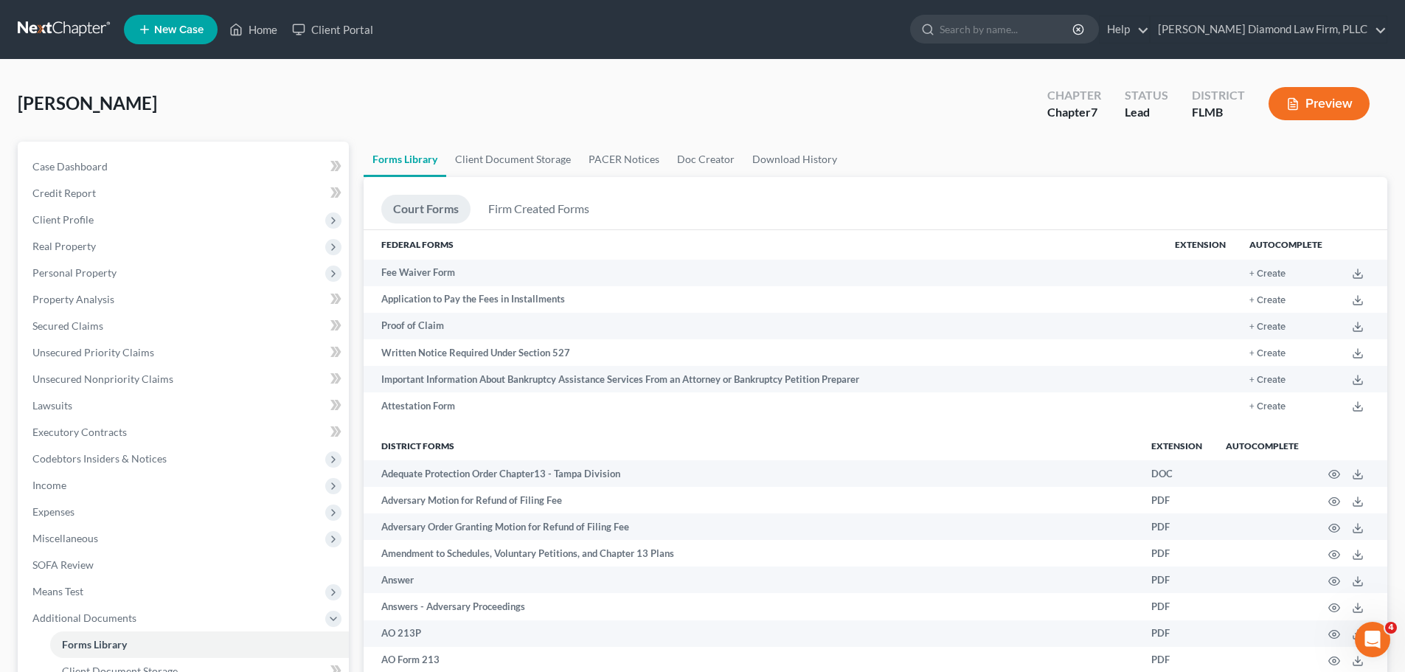
drag, startPoint x: 44, startPoint y: 13, endPoint x: 44, endPoint y: 20, distance: 7.4
click at [44, 13] on nav "Home New Case Client Portal Ziegler Diamond Law Firm, PLLC elizabeth@attorneyde…" at bounding box center [702, 29] width 1405 height 59
click at [44, 20] on link at bounding box center [65, 29] width 94 height 27
